Goal: Task Accomplishment & Management: Complete application form

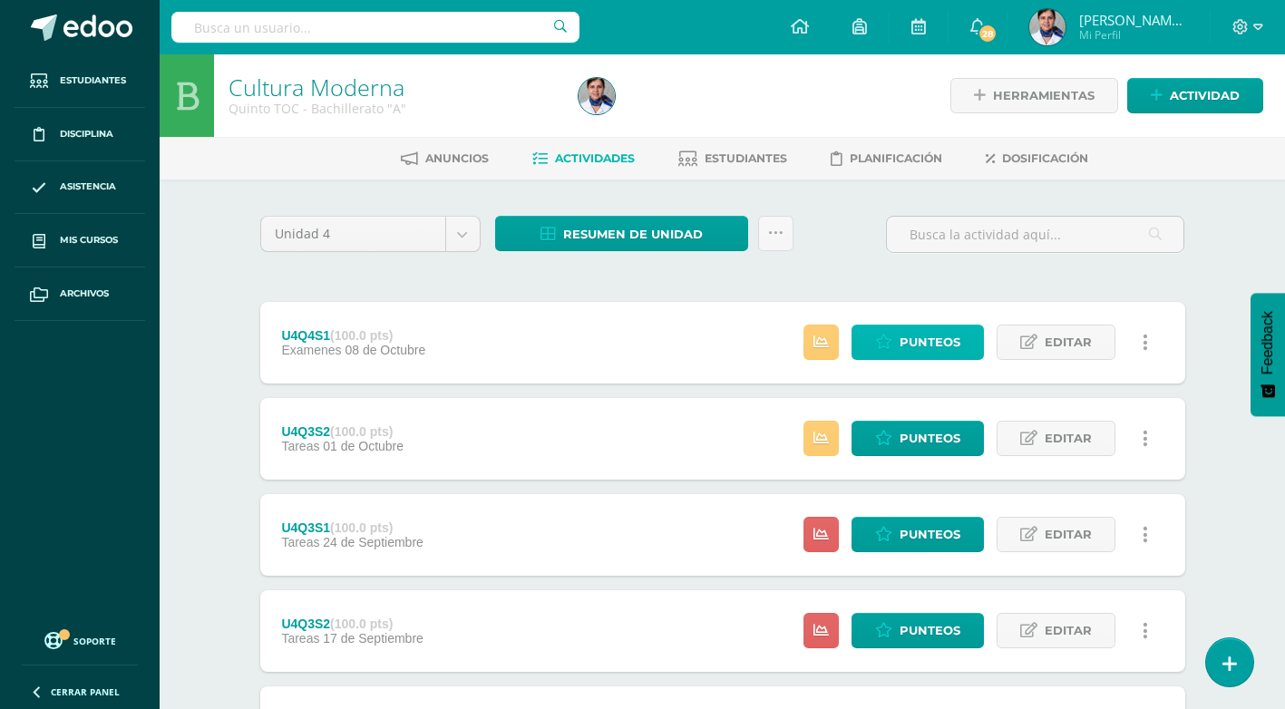
click at [941, 340] on span "Punteos" at bounding box center [930, 343] width 61 height 34
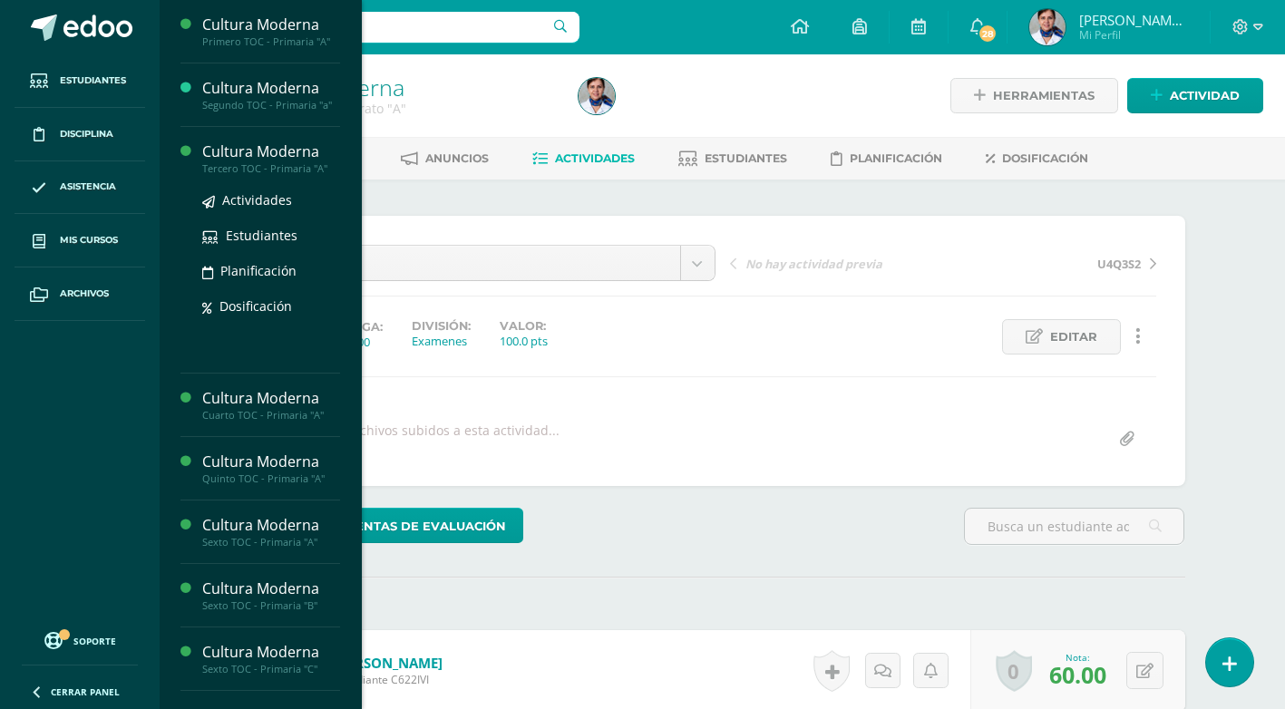
click at [269, 148] on div "Cultura Moderna" at bounding box center [271, 152] width 138 height 21
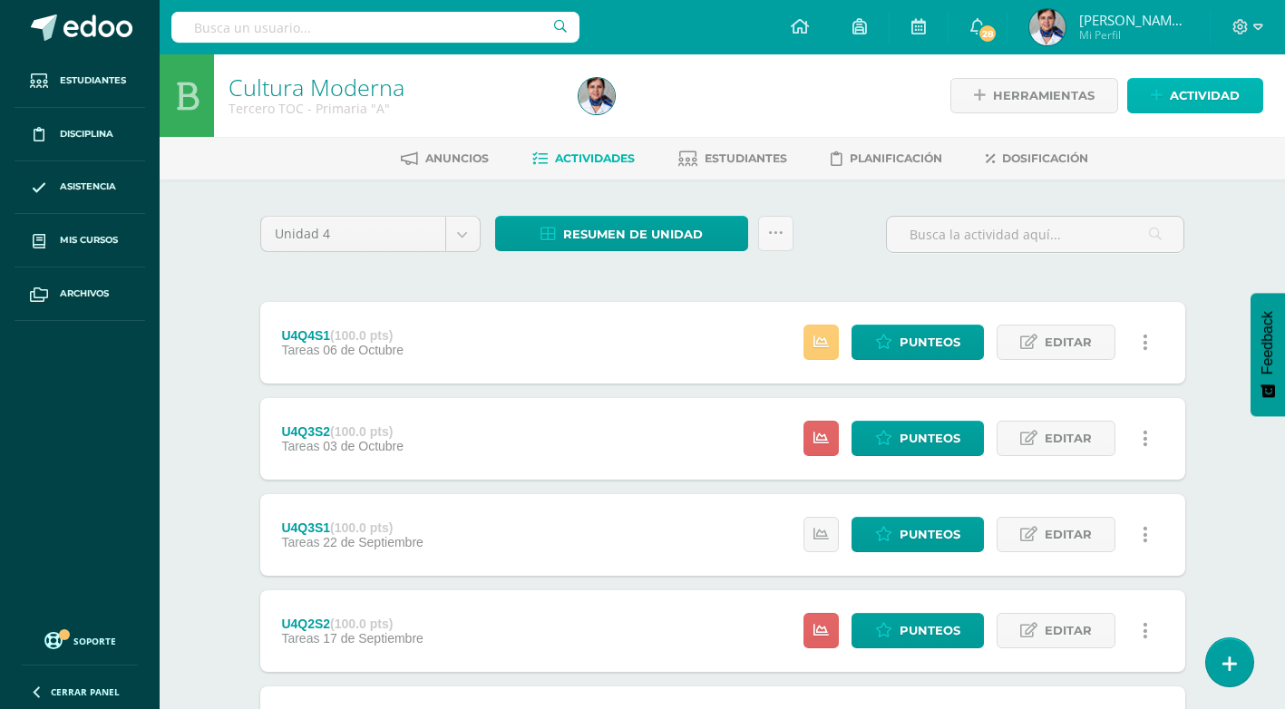
click at [1192, 96] on span "Actividad" at bounding box center [1205, 96] width 70 height 34
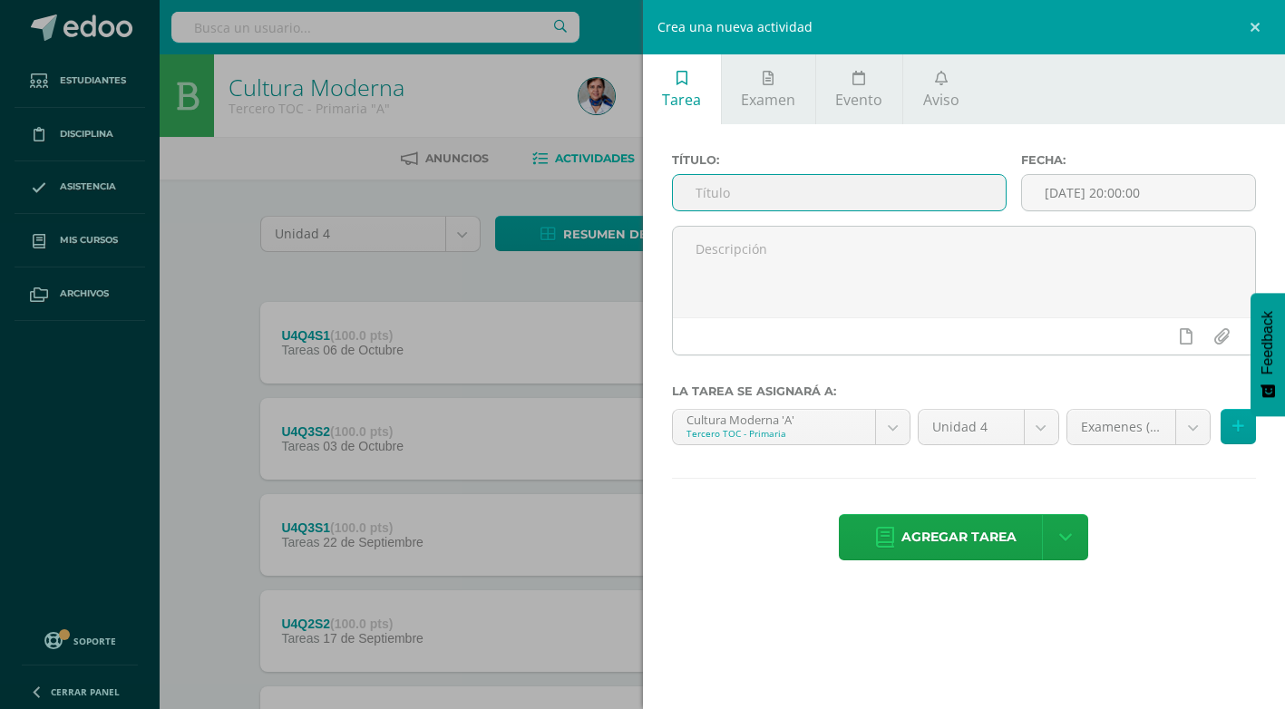
click at [743, 190] on input "text" at bounding box center [839, 192] width 333 height 35
type input "U4Q4S2"
click at [983, 538] on span "Agregar tarea" at bounding box center [959, 537] width 115 height 44
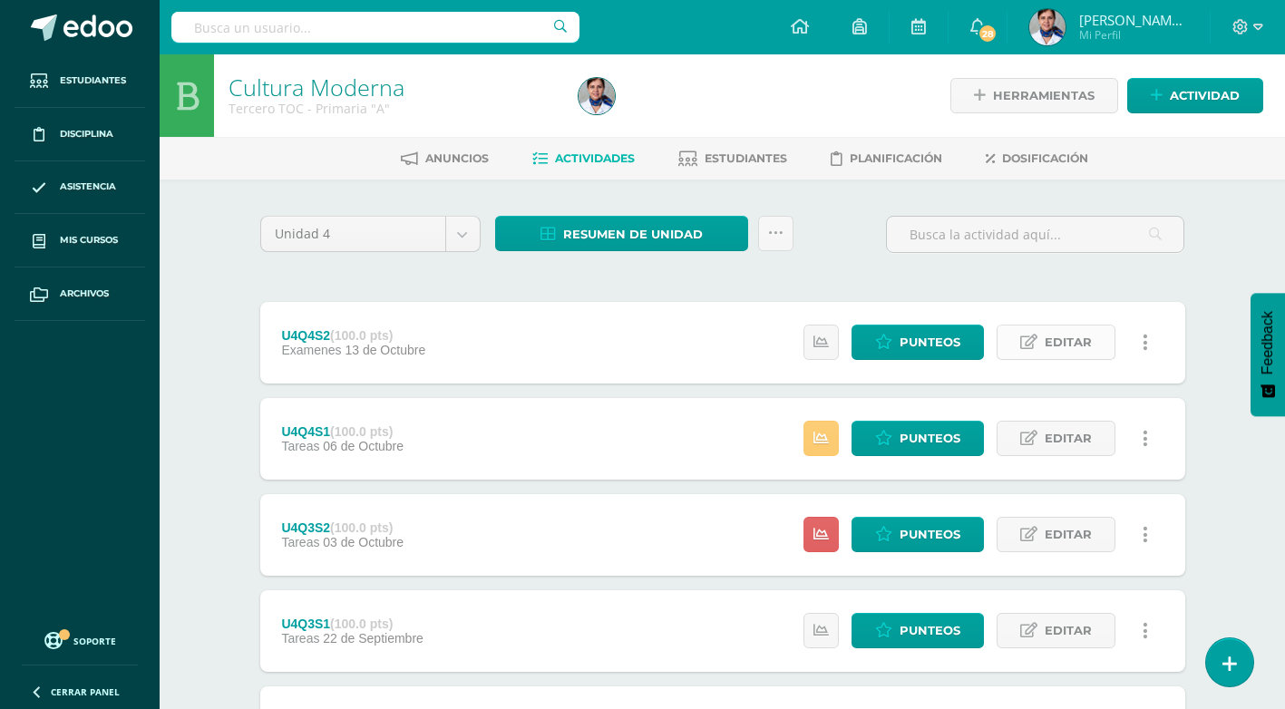
click at [1065, 334] on span "Editar" at bounding box center [1068, 343] width 47 height 34
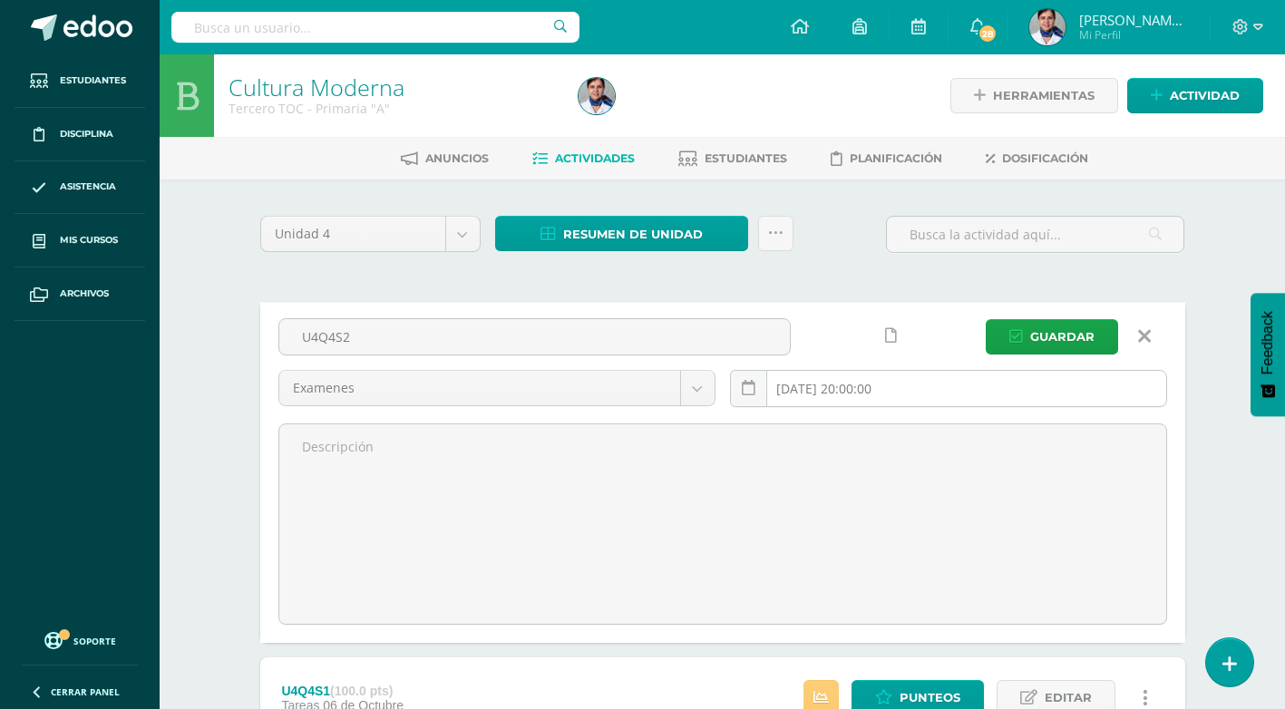
click at [815, 385] on input "[DATE] 20:00:00" at bounding box center [948, 388] width 435 height 35
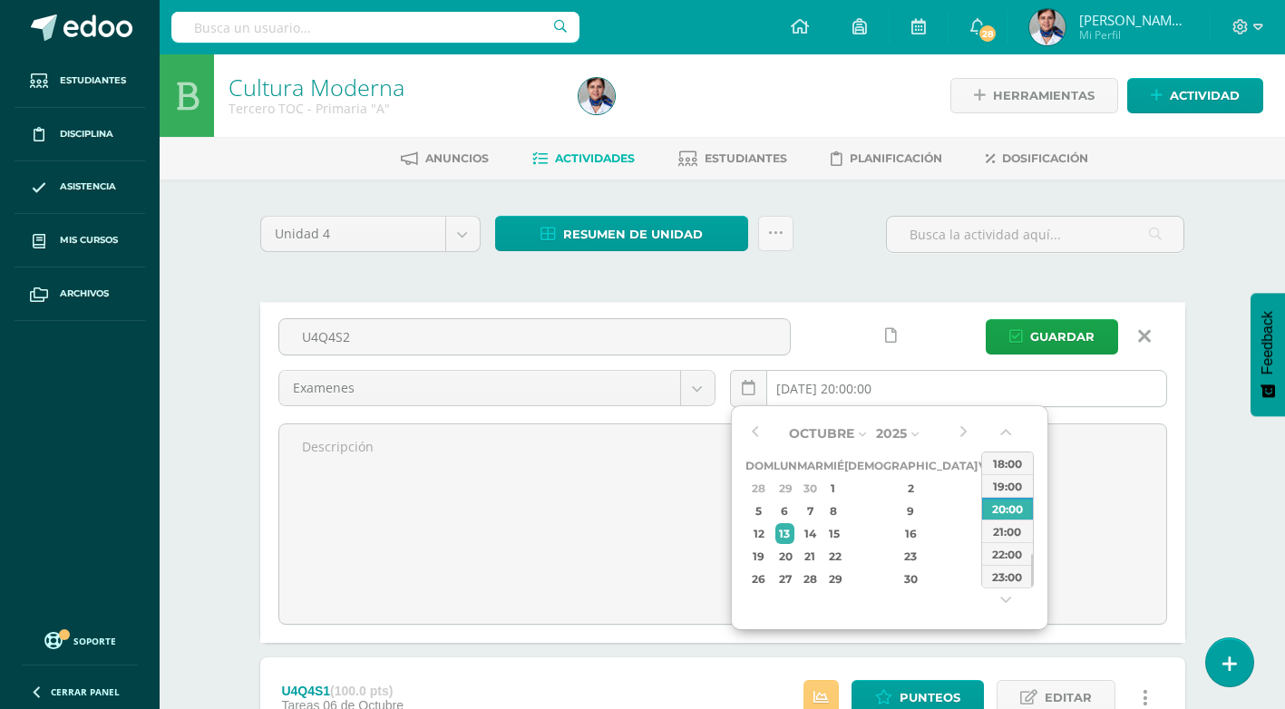
click at [930, 388] on input "[DATE] 20:00:00" at bounding box center [948, 388] width 435 height 35
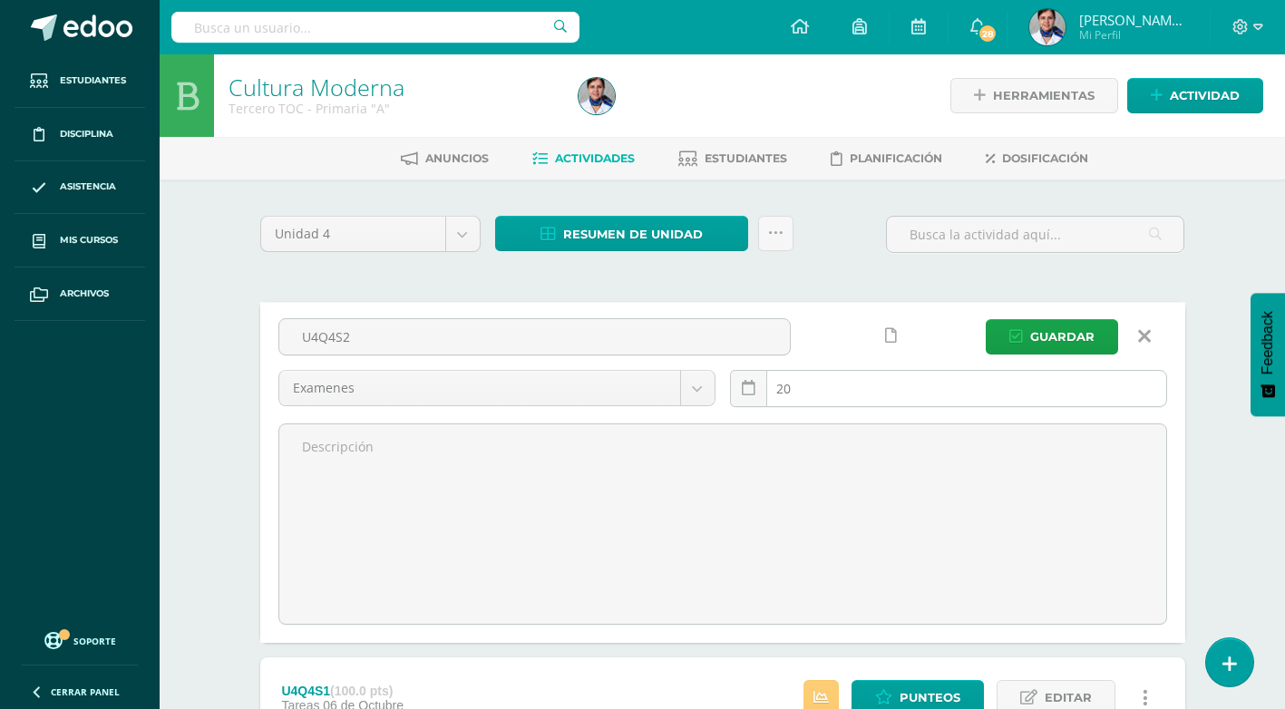
type input "2"
